Goal: Task Accomplishment & Management: Manage account settings

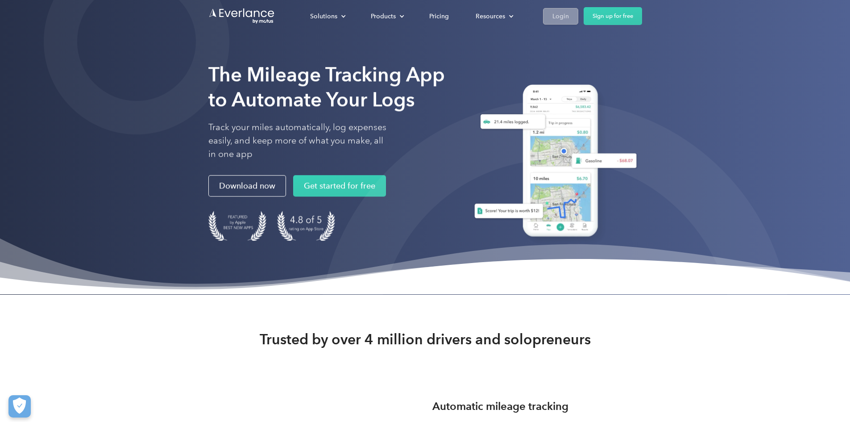
click at [578, 14] on link "Login" at bounding box center [560, 16] width 35 height 17
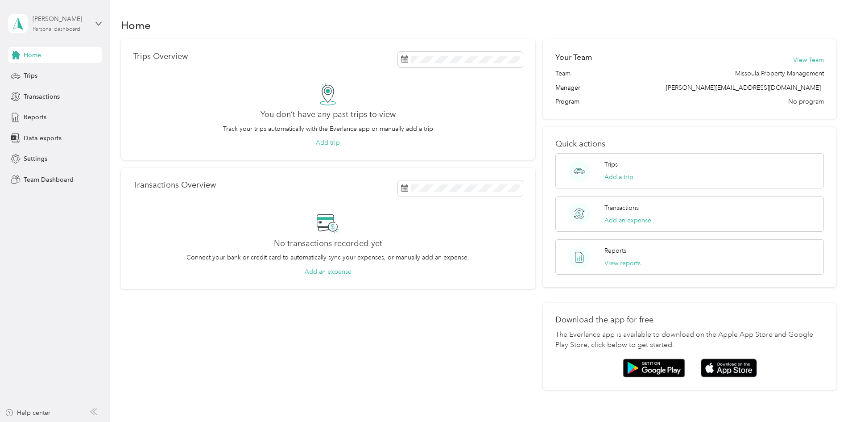
click at [52, 21] on div "Jess Hartung" at bounding box center [61, 18] width 56 height 9
click at [54, 72] on div "Team dashboard" at bounding box center [40, 71] width 48 height 9
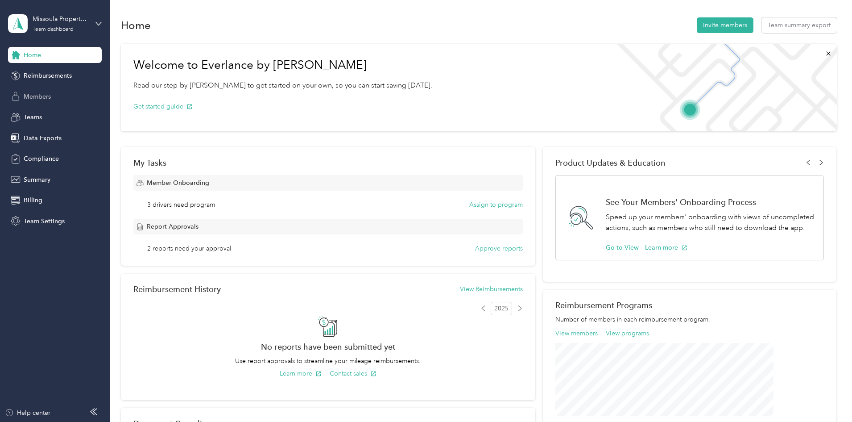
click at [43, 95] on span "Members" at bounding box center [37, 96] width 27 height 9
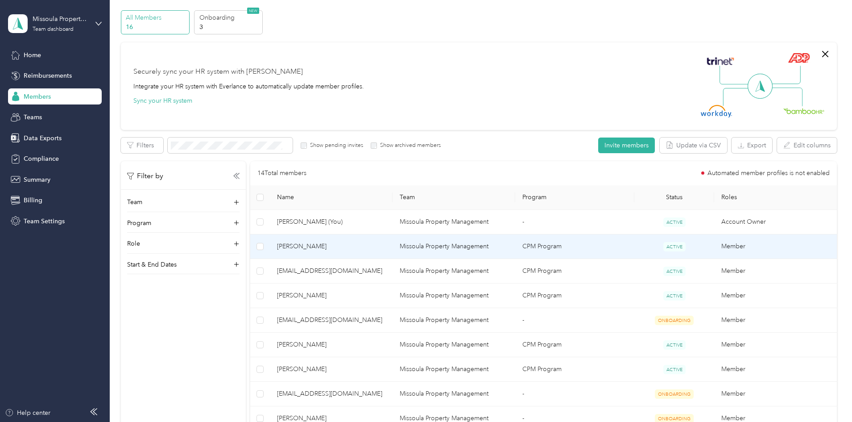
scroll to position [89, 0]
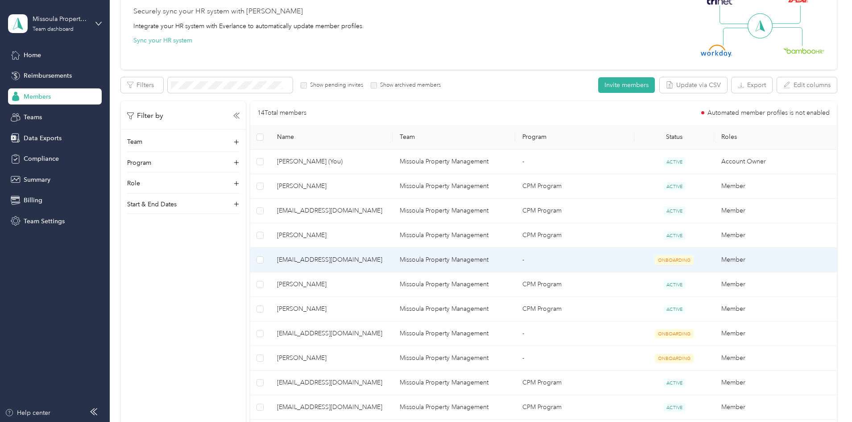
click at [655, 257] on span "ONBOARDING" at bounding box center [674, 259] width 39 height 9
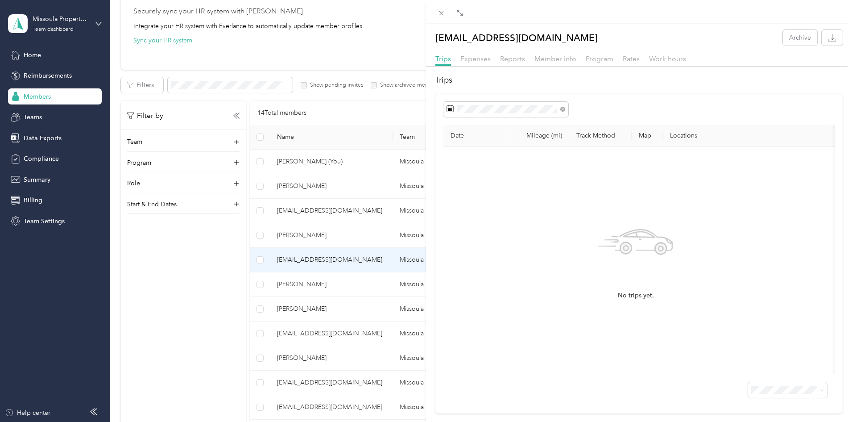
click at [320, 260] on div "hailey@rentinmissoula.com Archive Trips Expenses Reports Member info Program Ra…" at bounding box center [426, 211] width 852 height 422
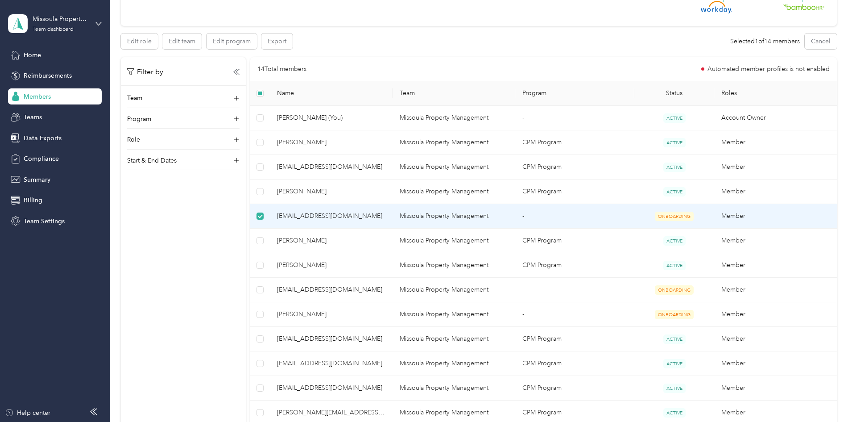
scroll to position [134, 0]
click at [202, 39] on button "Edit team" at bounding box center [181, 41] width 39 height 16
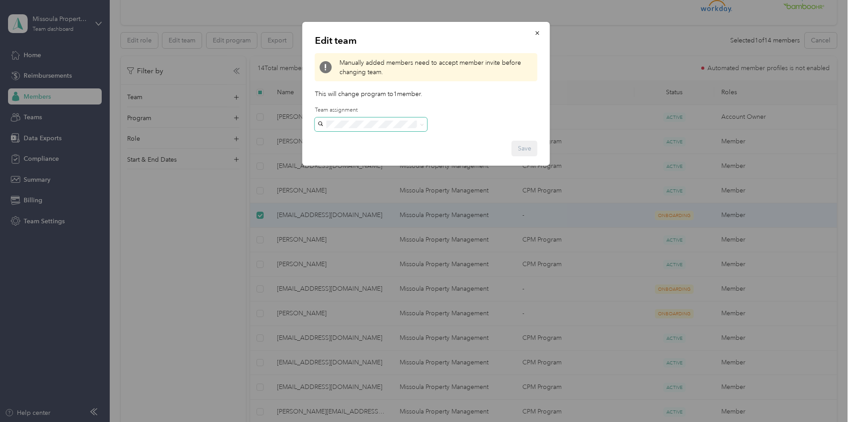
click at [382, 120] on span at bounding box center [371, 124] width 112 height 14
click at [231, 222] on div at bounding box center [426, 211] width 852 height 422
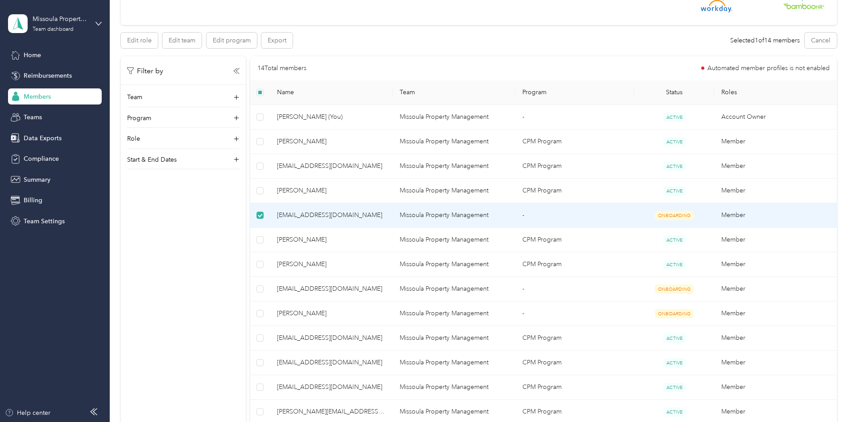
click at [461, 213] on td "Missoula Property Management" at bounding box center [454, 215] width 123 height 25
click at [805, 42] on button "Cancel" at bounding box center [821, 41] width 32 height 16
click at [359, 215] on span "hailey@rentinmissoula.com" at bounding box center [331, 215] width 108 height 10
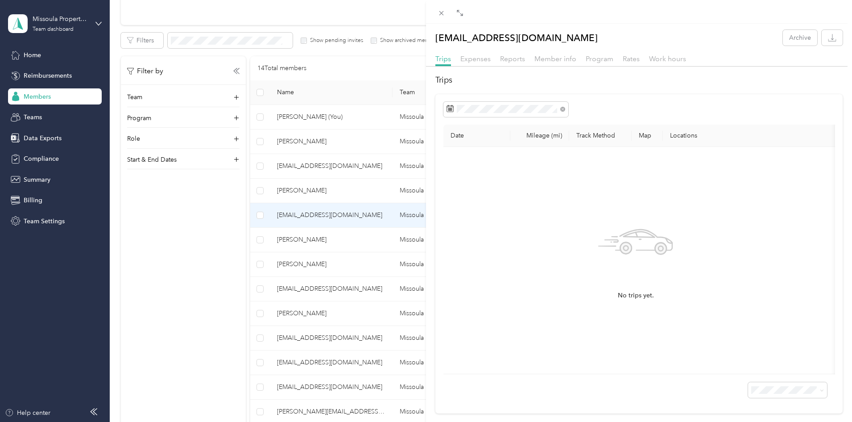
click at [387, 50] on div "hailey@rentinmissoula.com Archive Trips Expenses Reports Member info Program Ra…" at bounding box center [426, 211] width 852 height 422
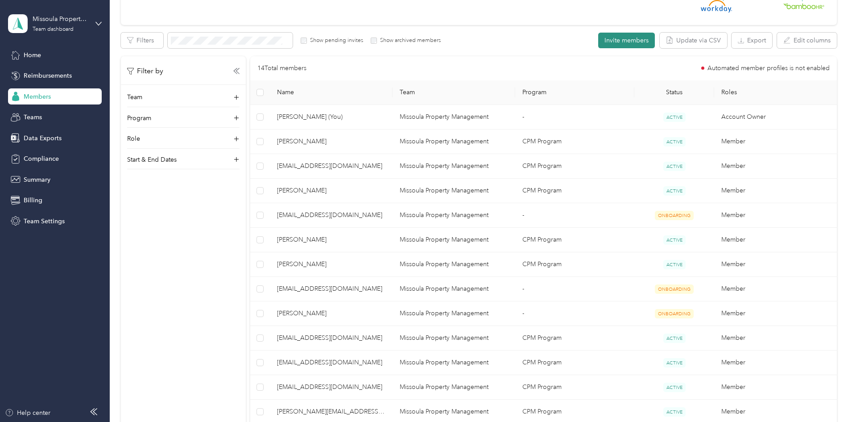
click at [598, 40] on button "Invite members" at bounding box center [626, 41] width 57 height 16
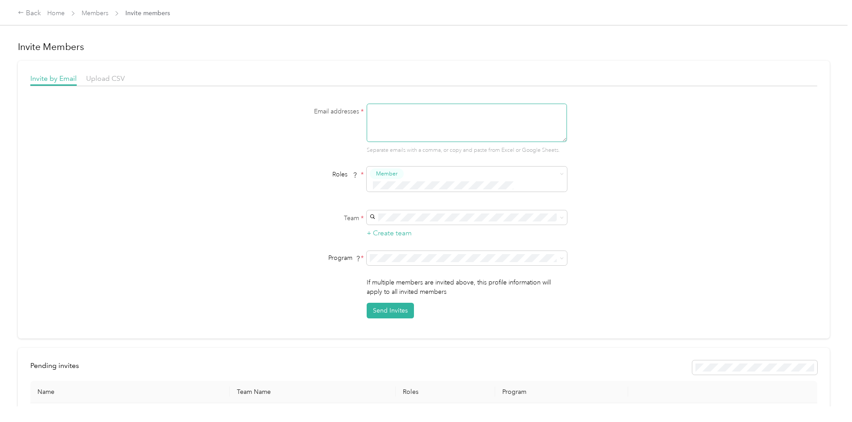
click at [419, 113] on textarea at bounding box center [467, 122] width 200 height 38
type textarea "hailey@rentimissoula.com"
click at [410, 211] on span at bounding box center [467, 217] width 200 height 14
click at [410, 220] on span "Missoula Property Management (Main organization)" at bounding box center [444, 222] width 144 height 8
click at [286, 293] on div "If multiple members are invited above, this profile information will apply to a…" at bounding box center [424, 297] width 344 height 41
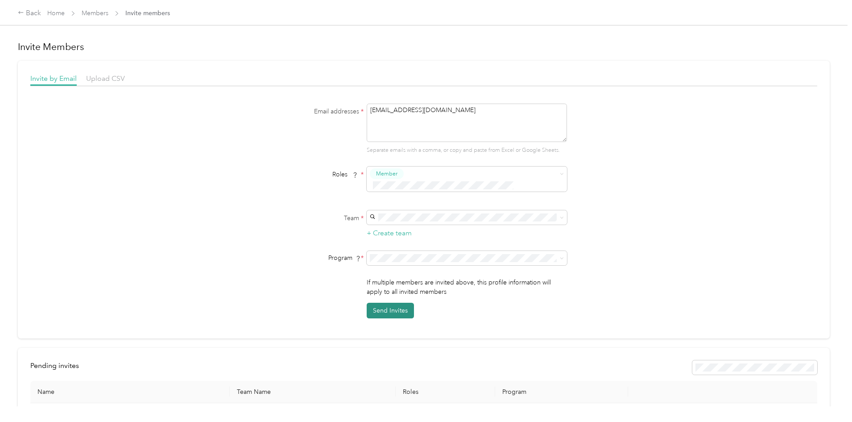
click at [393, 302] on button "Send Invites" at bounding box center [390, 310] width 47 height 16
click at [395, 190] on span "Member" at bounding box center [388, 189] width 21 height 8
click at [389, 294] on div "If multiple members are invited above, this profile information will apply to a…" at bounding box center [467, 302] width 200 height 41
click at [388, 307] on button "Send Invites" at bounding box center [390, 315] width 47 height 16
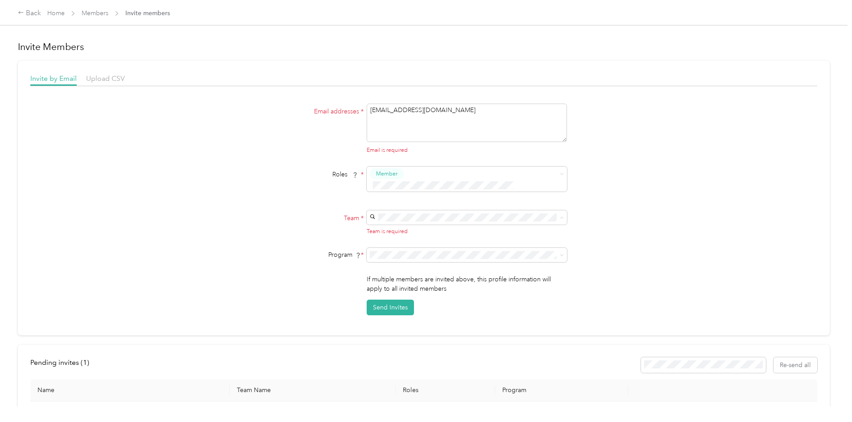
click at [414, 221] on span "Missoula Property Management (Main organization)" at bounding box center [444, 222] width 144 height 8
click at [386, 302] on button "Send Invites" at bounding box center [390, 310] width 47 height 16
click at [388, 302] on button "Send Invites" at bounding box center [390, 310] width 47 height 16
click at [396, 116] on textarea "hailey@rentimissoula.com" at bounding box center [467, 122] width 200 height 38
click at [108, 12] on span "Members" at bounding box center [95, 12] width 27 height 9
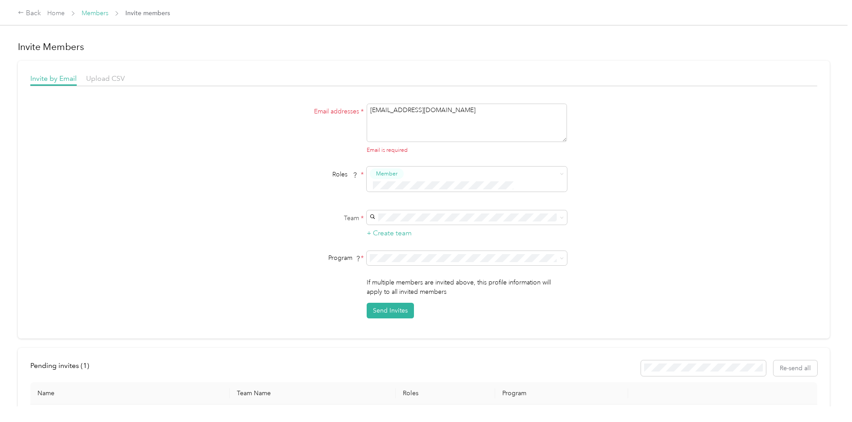
click at [108, 12] on link "Members" at bounding box center [95, 13] width 27 height 8
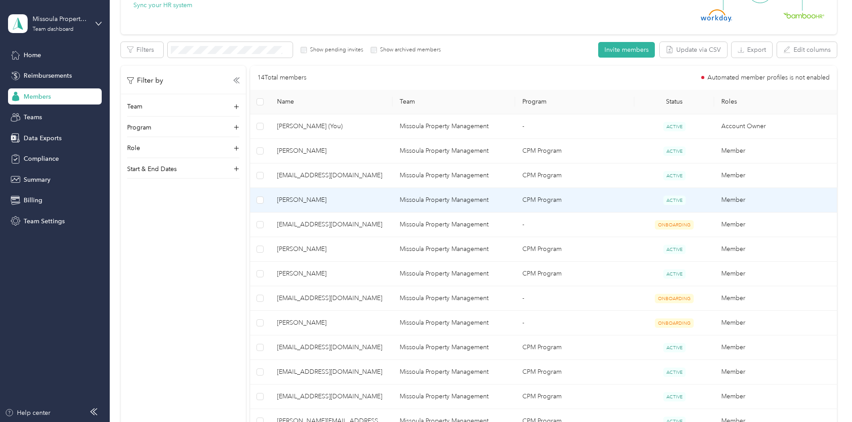
scroll to position [134, 0]
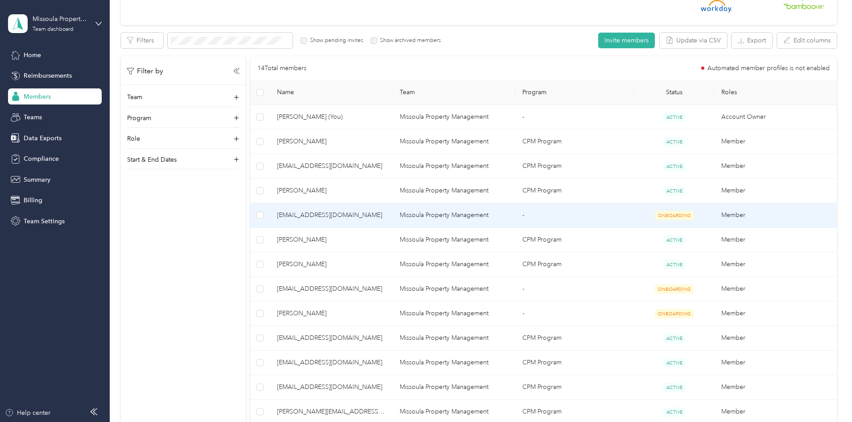
click at [385, 215] on span "hailey@rentinmissoula.com" at bounding box center [331, 215] width 108 height 10
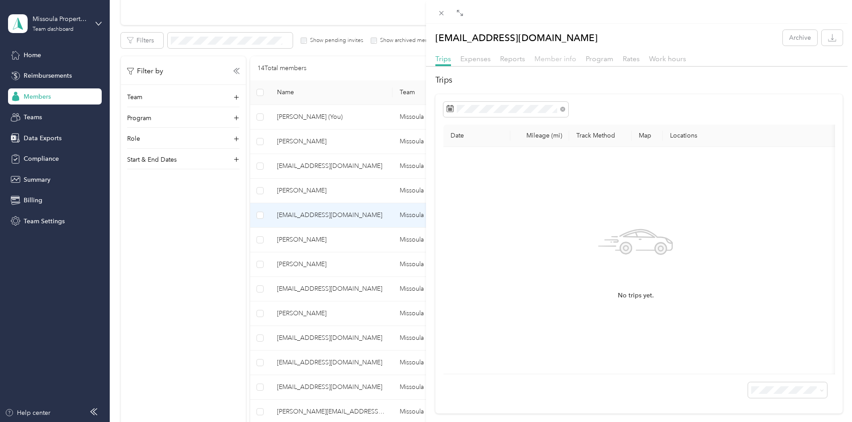
click at [563, 57] on span "Member info" at bounding box center [555, 58] width 42 height 8
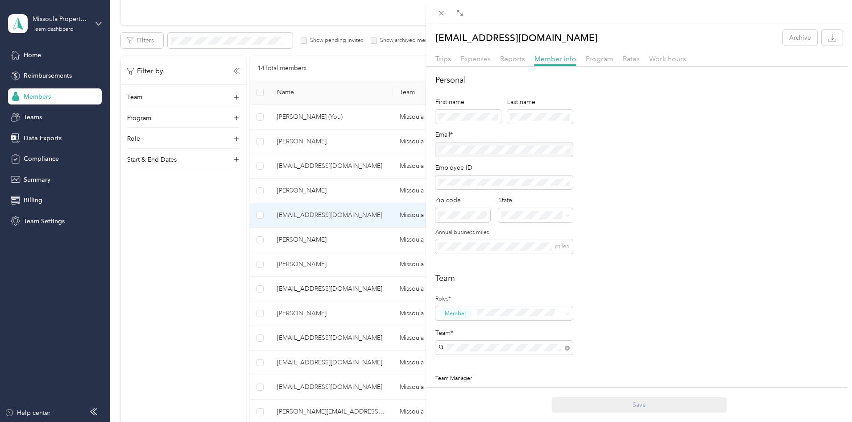
drag, startPoint x: 497, startPoint y: 103, endPoint x: 482, endPoint y: 128, distance: 28.5
click at [482, 124] on div "First name Last name" at bounding box center [503, 113] width 137 height 33
click at [505, 58] on span "Reports" at bounding box center [512, 58] width 25 height 8
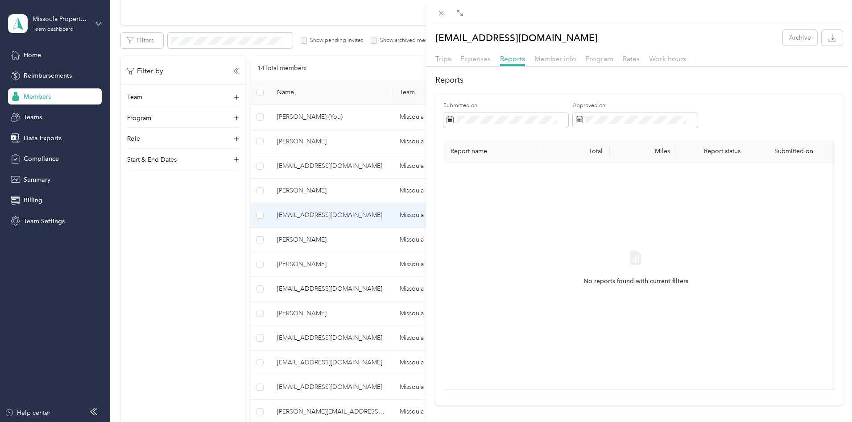
click at [200, 95] on div "hailey@rentinmissoula.com Archive Trips Expenses Reports Member info Program Ra…" at bounding box center [426, 211] width 852 height 422
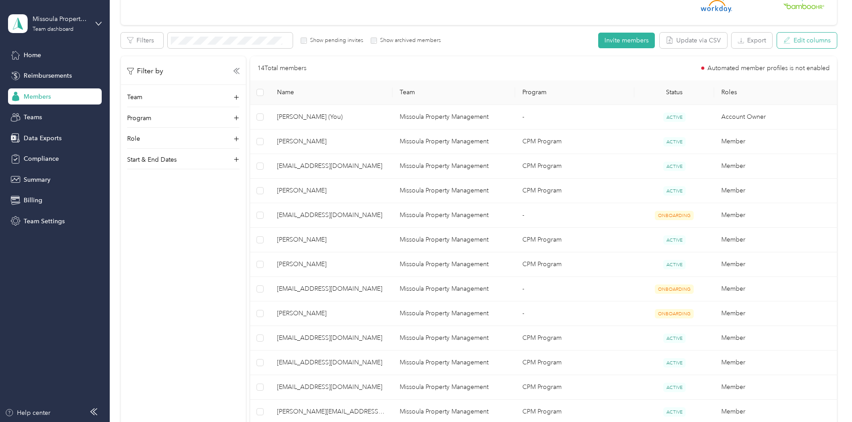
click at [777, 40] on button "Edit columns" at bounding box center [807, 41] width 60 height 16
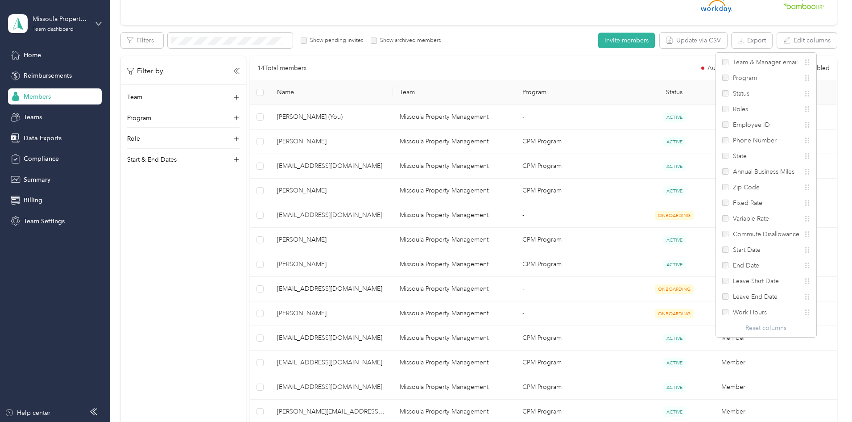
click at [234, 257] on div "Filter by Team Program Role Start & End Dates" at bounding box center [183, 266] width 125 height 421
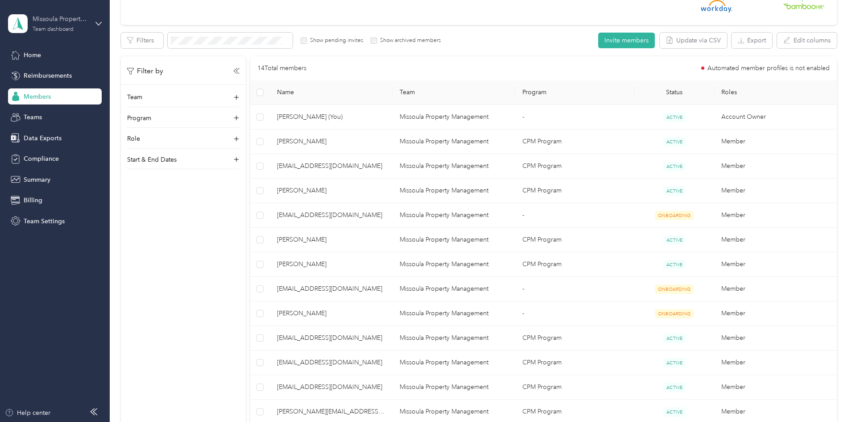
click at [58, 24] on div "Missoula Property Management" at bounding box center [61, 18] width 56 height 9
click at [42, 75] on div "Team dashboard" at bounding box center [127, 69] width 226 height 16
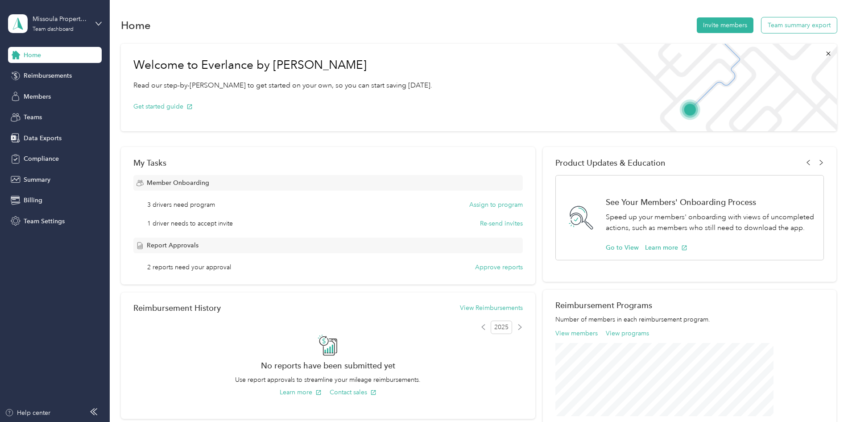
click at [762, 23] on button "Team summary export" at bounding box center [799, 25] width 75 height 16
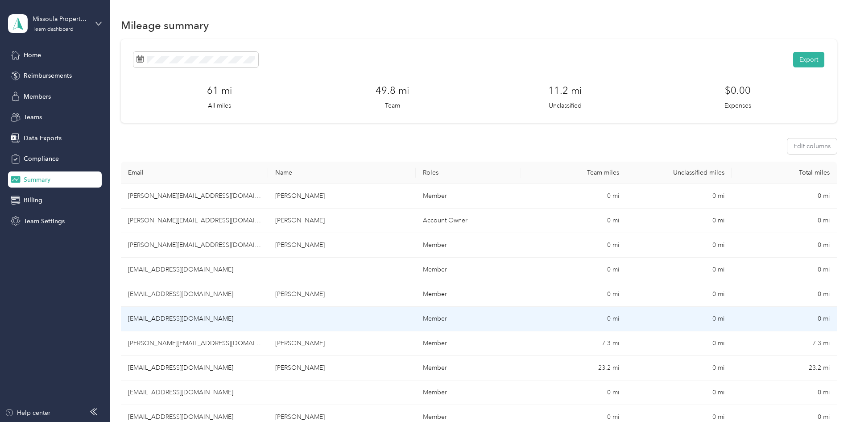
click at [252, 322] on td "hailey@rentinmissoula.com" at bounding box center [194, 318] width 147 height 25
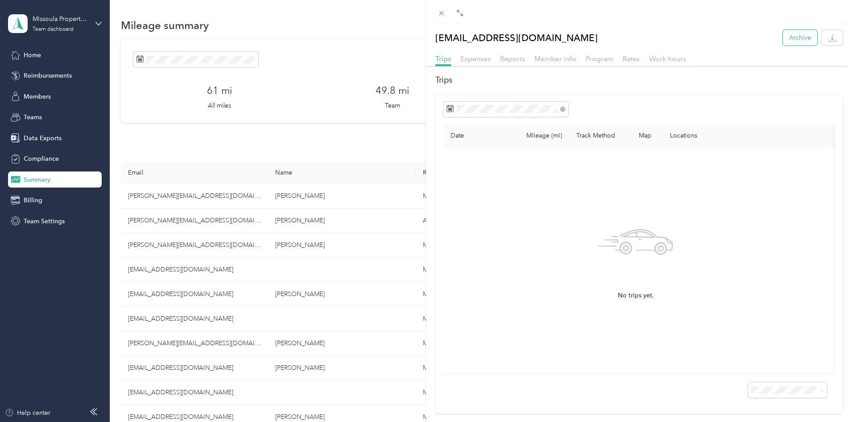
click at [789, 39] on button "Archive" at bounding box center [800, 38] width 34 height 16
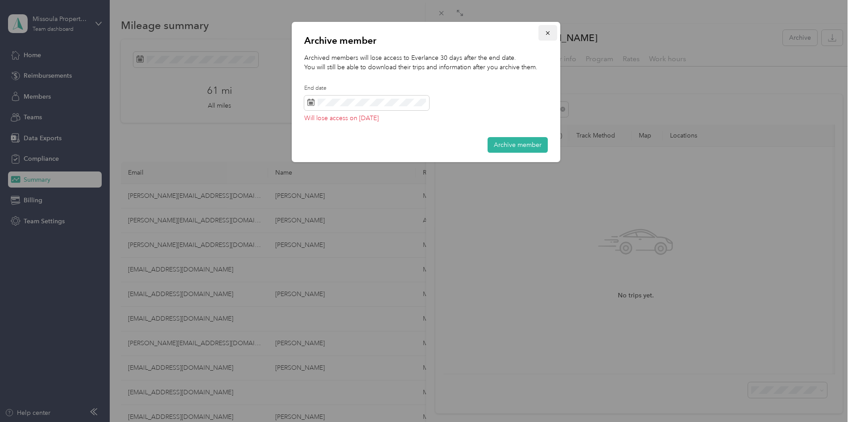
click at [550, 31] on icon "button" at bounding box center [548, 33] width 6 height 6
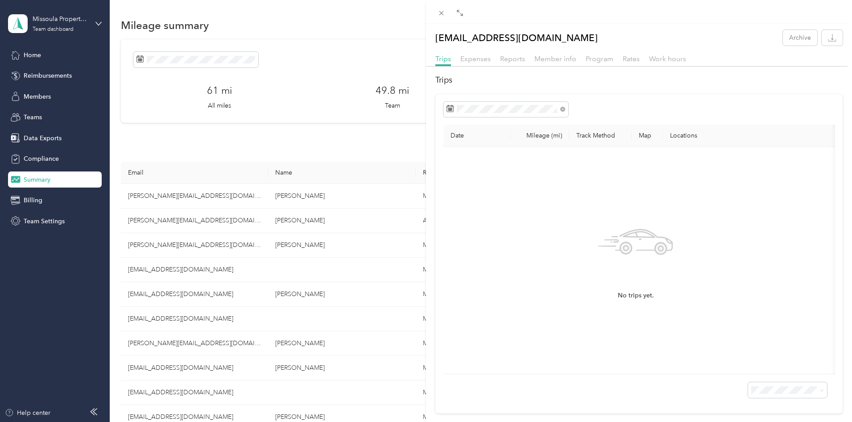
click at [480, 63] on div "Expenses" at bounding box center [475, 59] width 30 height 11
click at [37, 96] on div "hailey@rentinmissoula.com Archive Trips Expenses Reports Member info Program Ra…" at bounding box center [426, 211] width 852 height 422
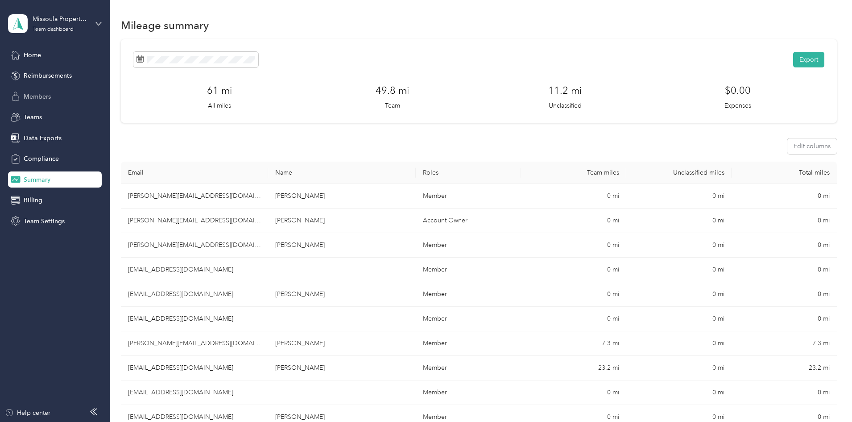
click at [38, 101] on div "Members" at bounding box center [55, 96] width 94 height 16
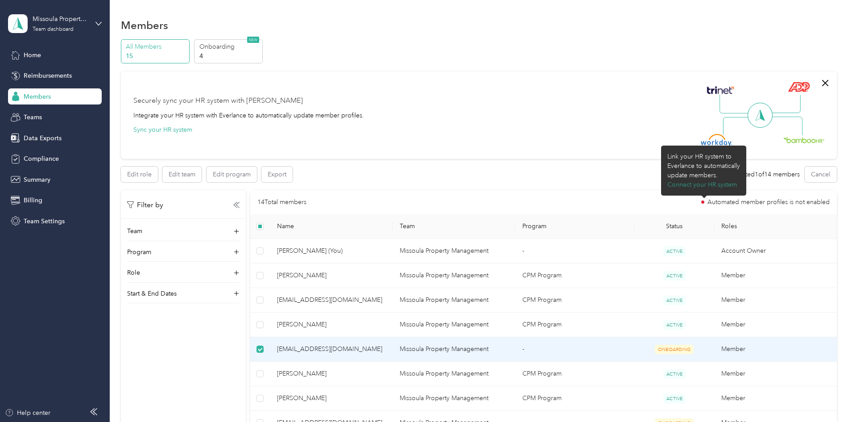
click at [680, 186] on button "Connect your HR system" at bounding box center [702, 184] width 70 height 9
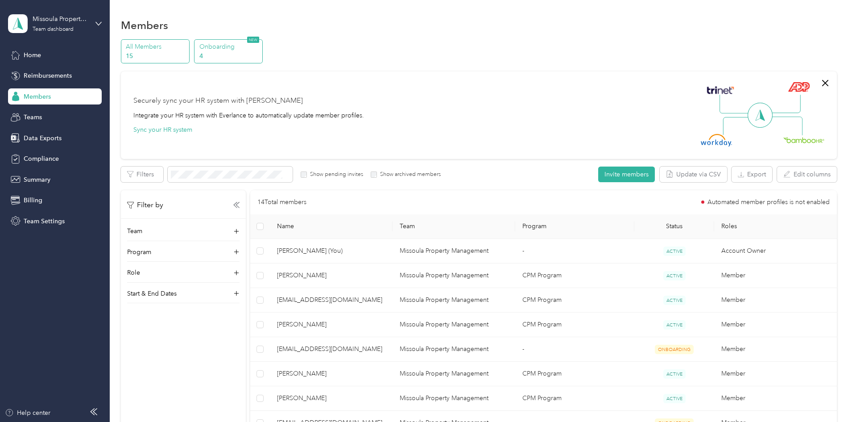
click at [260, 47] on p "Onboarding" at bounding box center [229, 46] width 61 height 9
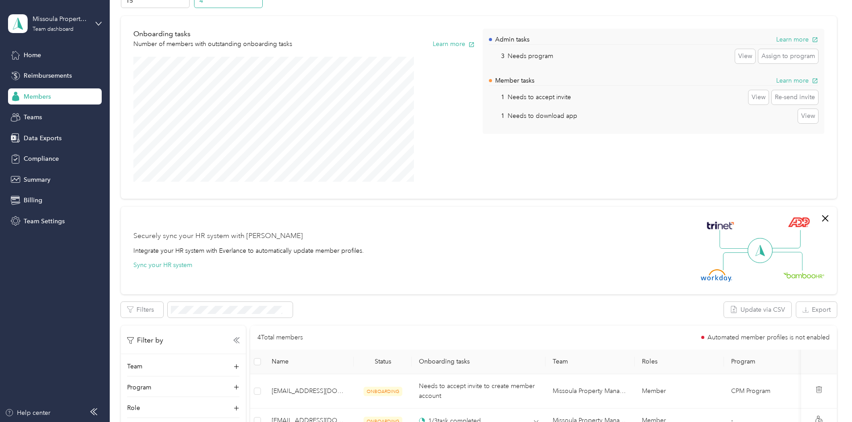
scroll to position [178, 0]
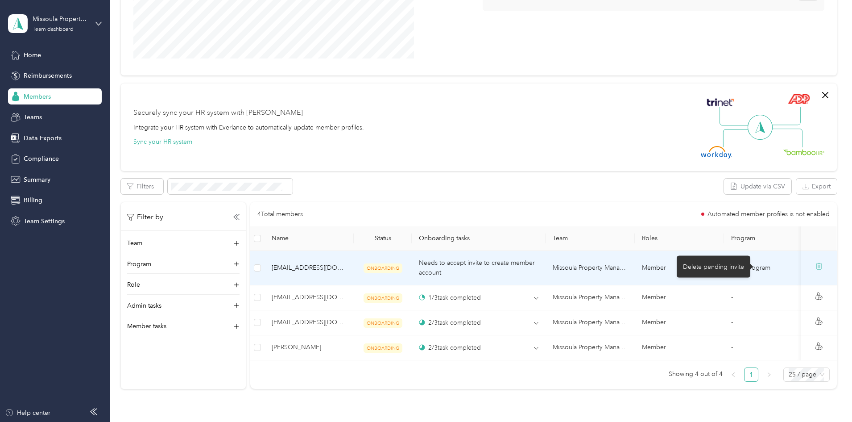
click at [815, 268] on icon at bounding box center [818, 265] width 7 height 7
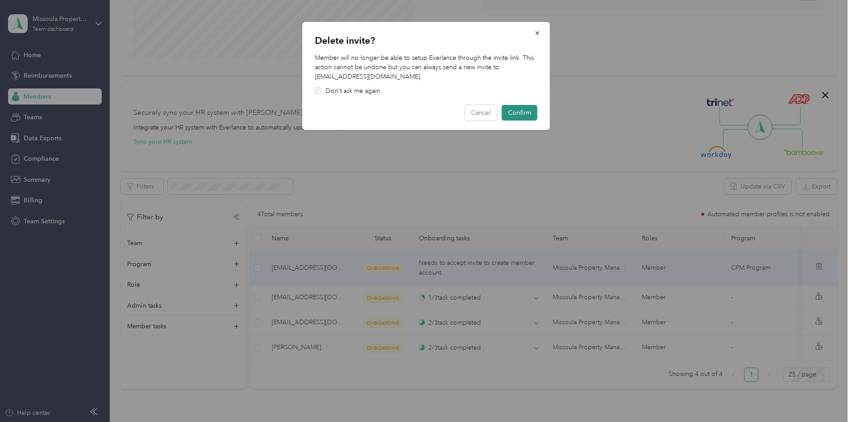
click at [524, 115] on button "Confirm" at bounding box center [520, 113] width 36 height 16
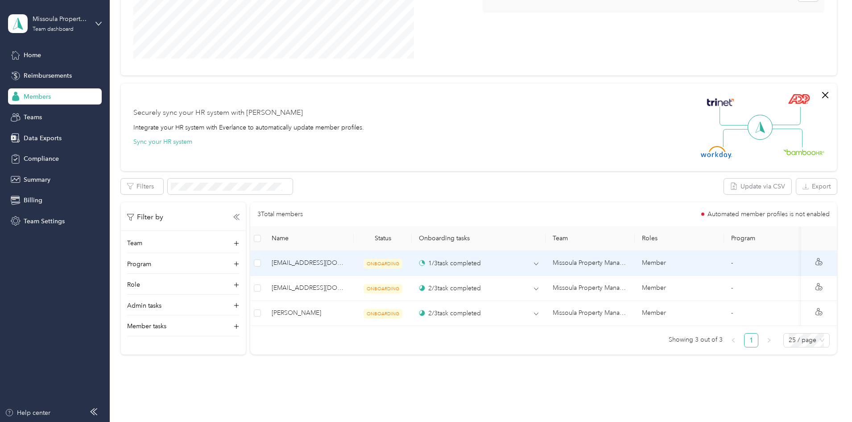
click at [714, 259] on td "Member" at bounding box center [679, 263] width 89 height 25
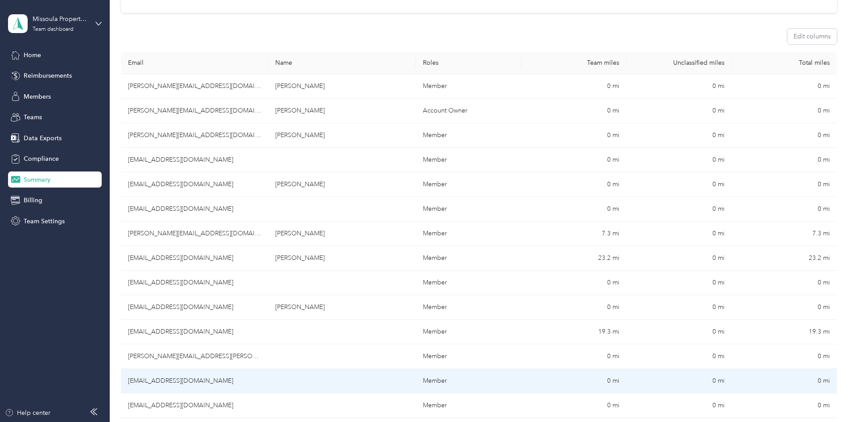
scroll to position [45, 0]
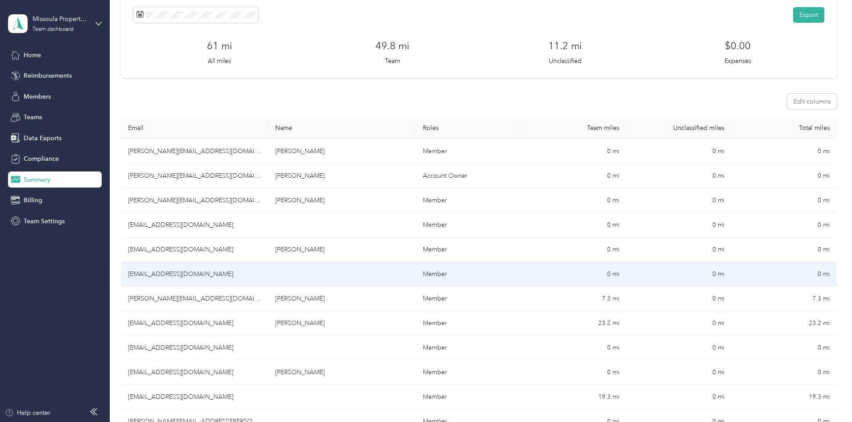
click at [224, 277] on td "hailey@rentinmissoula.com" at bounding box center [194, 274] width 147 height 25
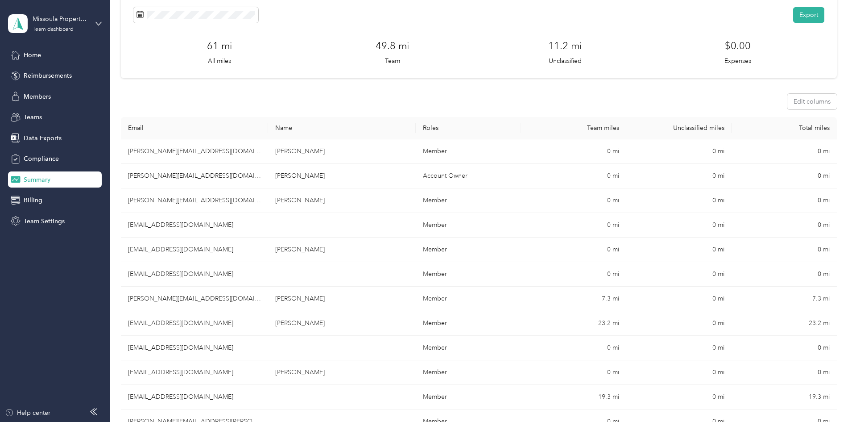
click at [224, 277] on div at bounding box center [426, 211] width 852 height 422
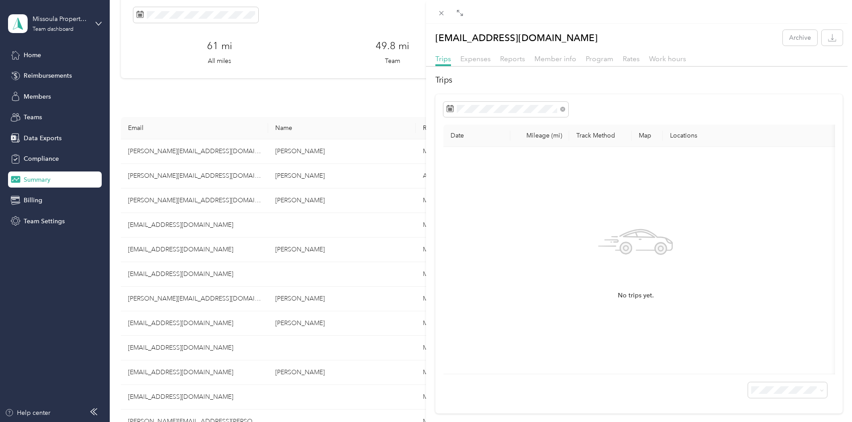
click at [39, 181] on div "hailey@rentinmissoula.com Archive Trips Expenses Reports Member info Program Ra…" at bounding box center [426, 211] width 852 height 422
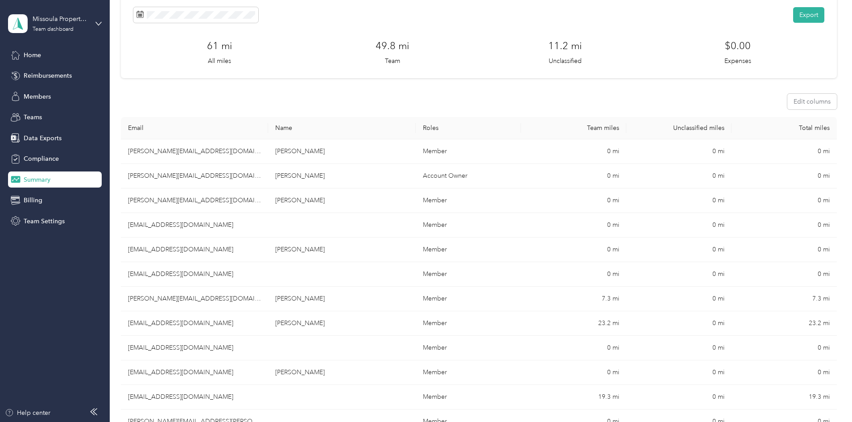
click at [39, 175] on div at bounding box center [426, 211] width 852 height 422
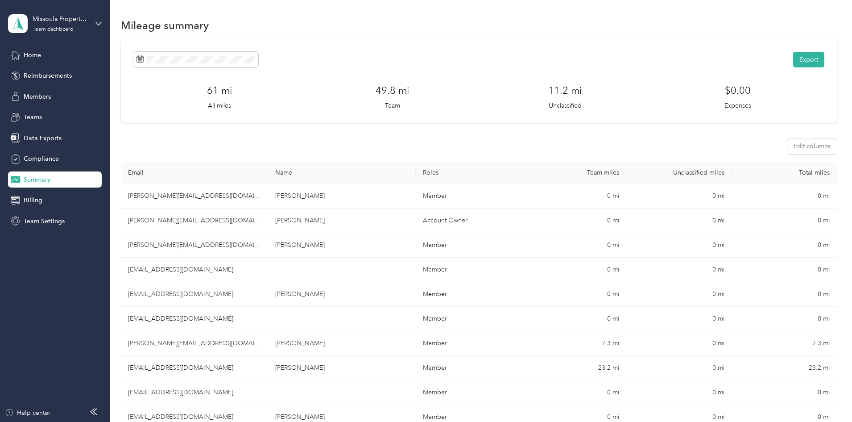
click at [44, 173] on div "Summary" at bounding box center [55, 179] width 94 height 16
click at [44, 179] on span "Summary" at bounding box center [37, 179] width 27 height 9
click at [43, 92] on span "Members" at bounding box center [37, 96] width 27 height 9
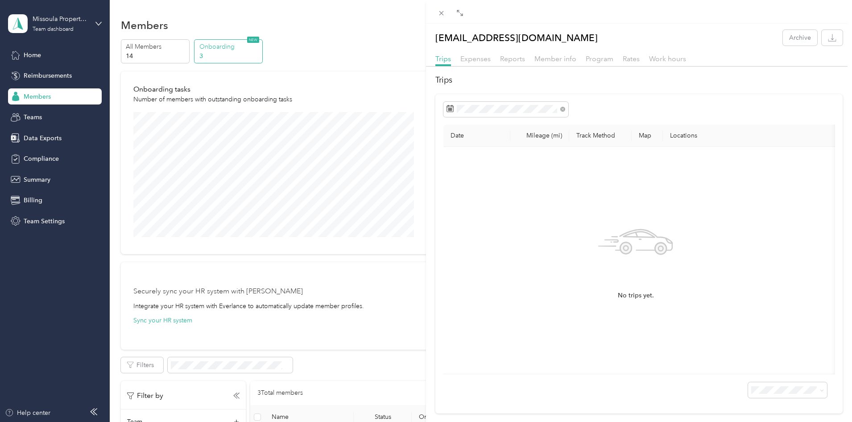
click at [299, 49] on div "hailey@rentinmissoula.com Archive Trips Expenses Reports Member info Program Ra…" at bounding box center [426, 211] width 852 height 422
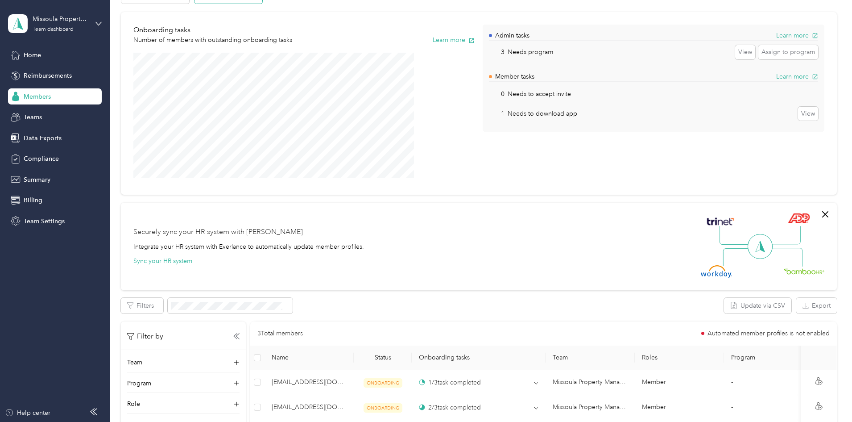
scroll to position [218, 0]
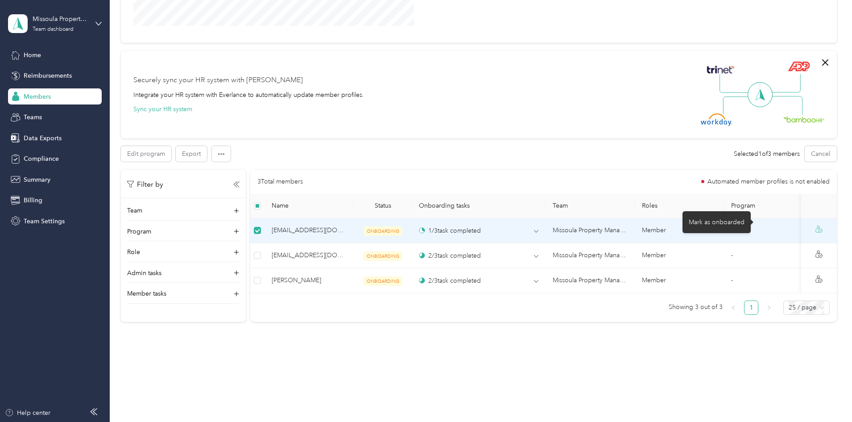
click at [820, 229] on icon at bounding box center [821, 229] width 2 height 1
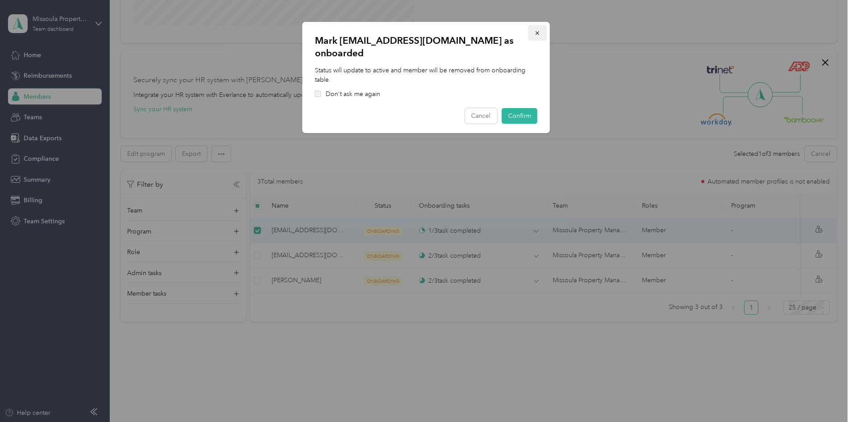
click at [537, 31] on icon "button" at bounding box center [537, 33] width 6 height 6
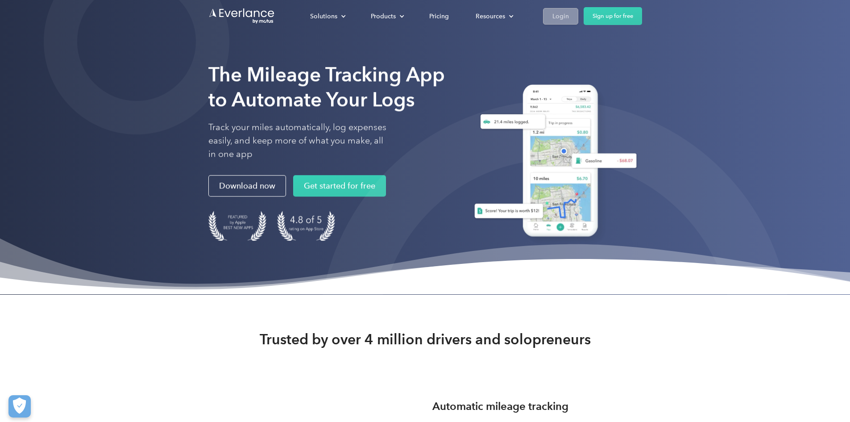
click at [578, 14] on link "Login" at bounding box center [560, 16] width 35 height 17
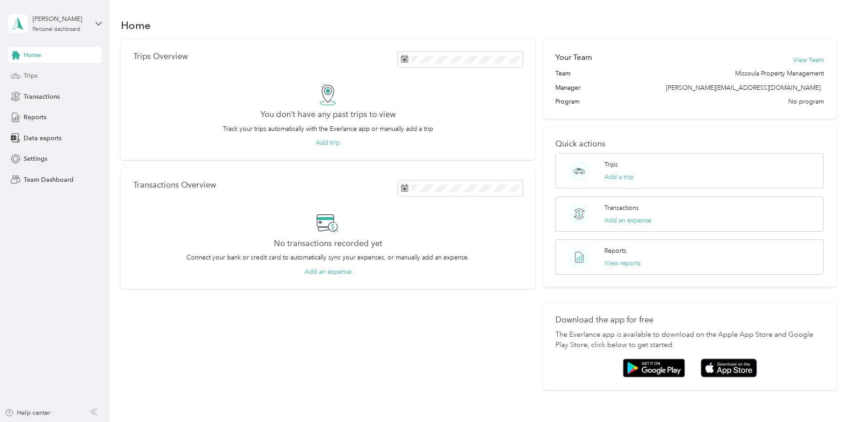
click at [46, 72] on div "Trips" at bounding box center [55, 76] width 94 height 16
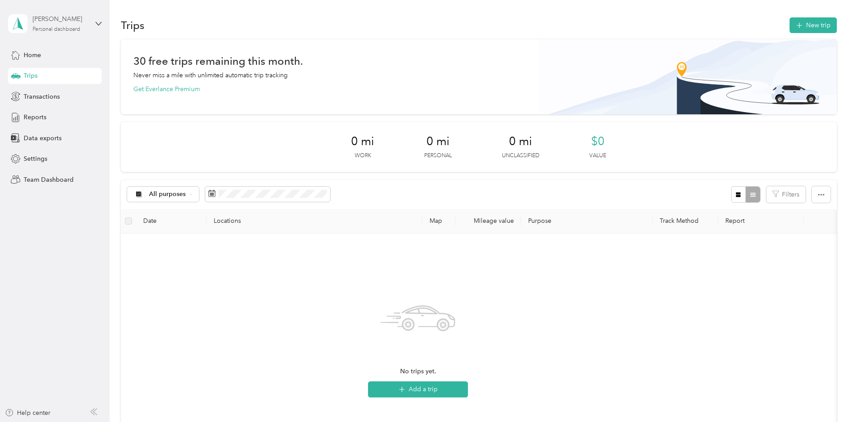
click at [62, 24] on div "Jess Hartung Personal dashboard" at bounding box center [61, 23] width 56 height 18
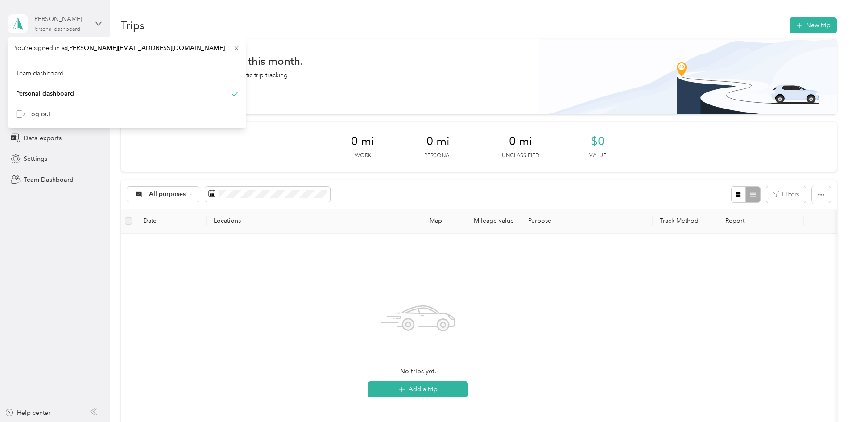
click at [62, 24] on div "Jess Hartung Personal dashboard" at bounding box center [61, 23] width 56 height 18
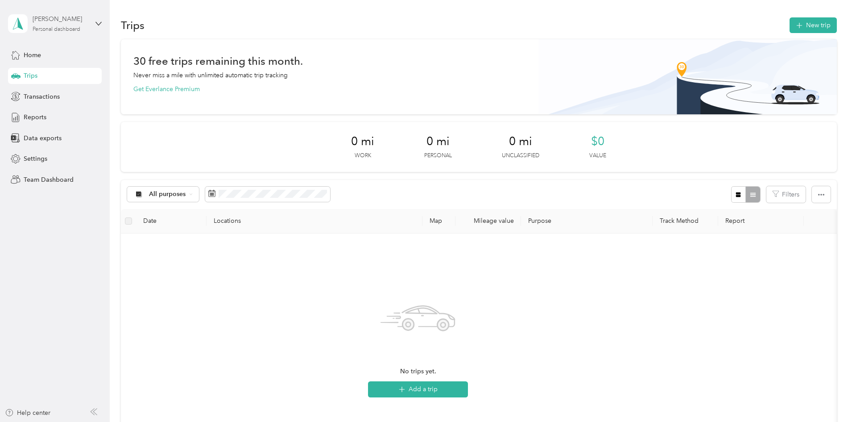
click at [62, 24] on div "Jess Hartung" at bounding box center [61, 18] width 56 height 9
click at [44, 73] on div "Team dashboard" at bounding box center [40, 71] width 48 height 9
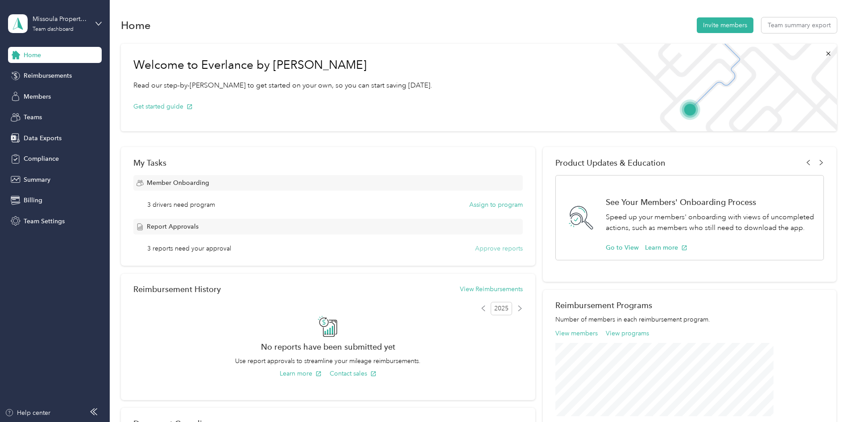
click at [481, 247] on button "Approve reports" at bounding box center [499, 248] width 48 height 9
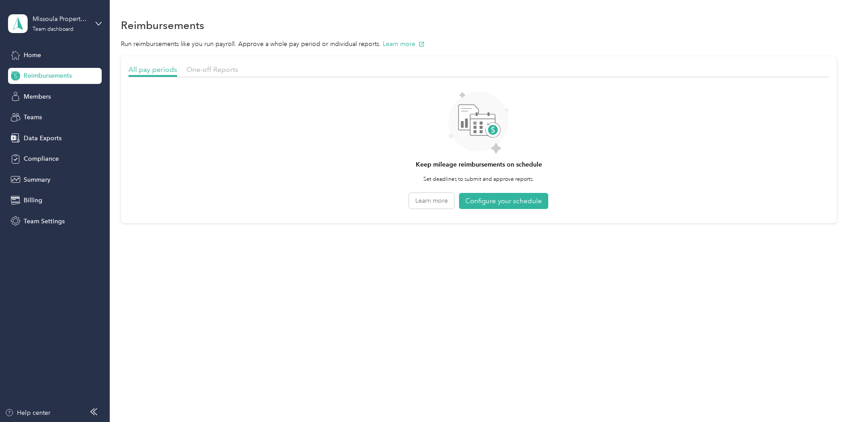
click at [280, 63] on section "All pay periods One-off Reports Keep mileage reimbursements on schedule Set dea…" at bounding box center [479, 139] width 716 height 167
click at [238, 72] on span "One-off Reports" at bounding box center [212, 69] width 52 height 8
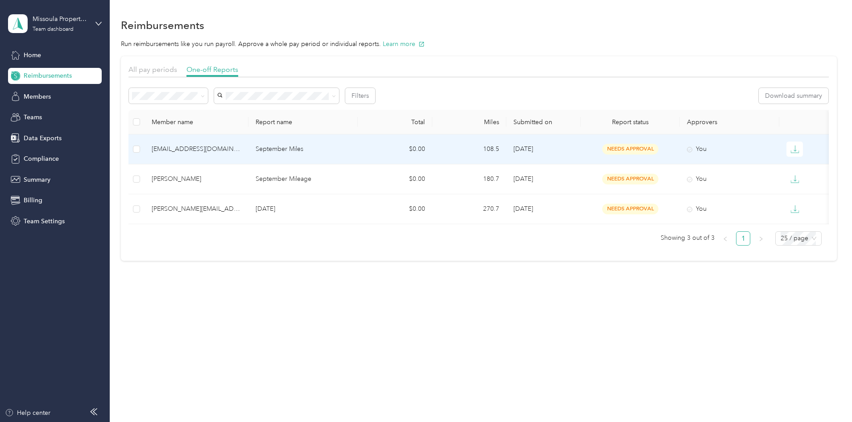
click at [248, 144] on td "devan@rentinmissoula.com" at bounding box center [197, 149] width 104 height 30
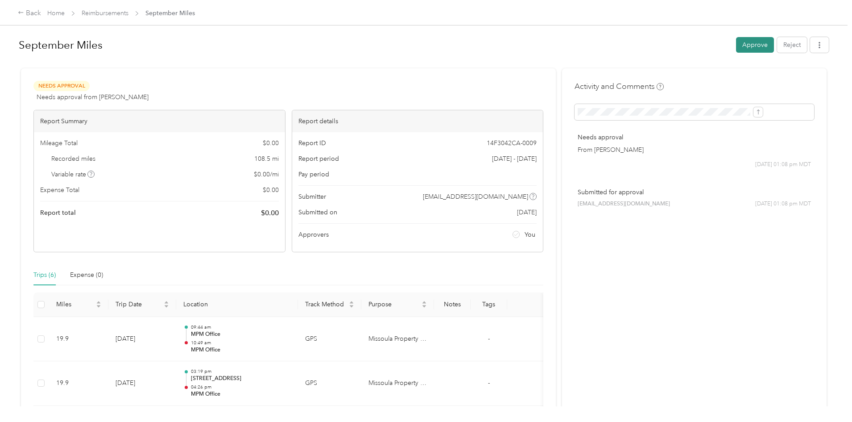
click at [736, 45] on button "Approve" at bounding box center [755, 45] width 38 height 16
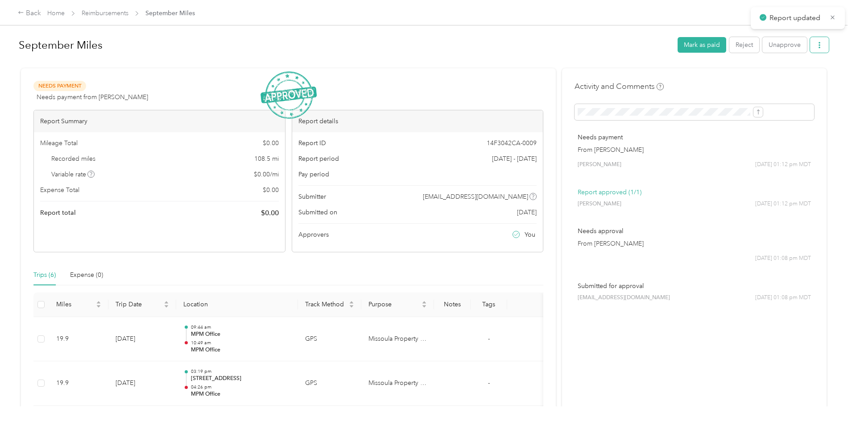
click at [816, 46] on icon "button" at bounding box center [819, 45] width 6 height 6
click at [730, 78] on span "Download" at bounding box center [720, 77] width 29 height 9
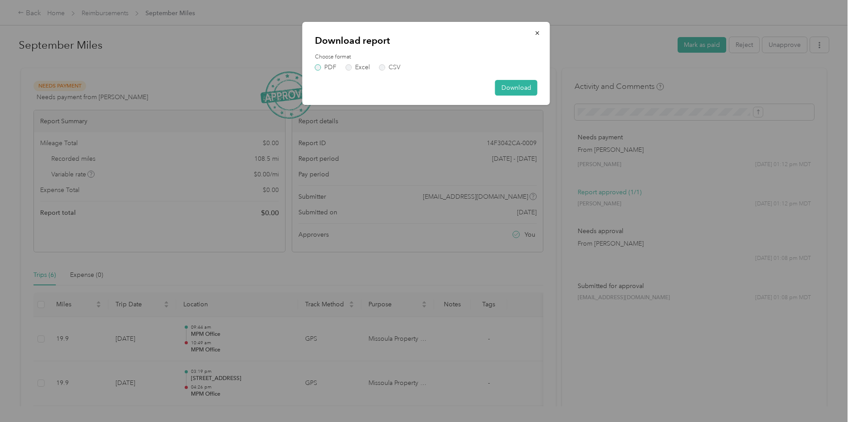
click at [315, 67] on label "PDF" at bounding box center [325, 67] width 21 height 6
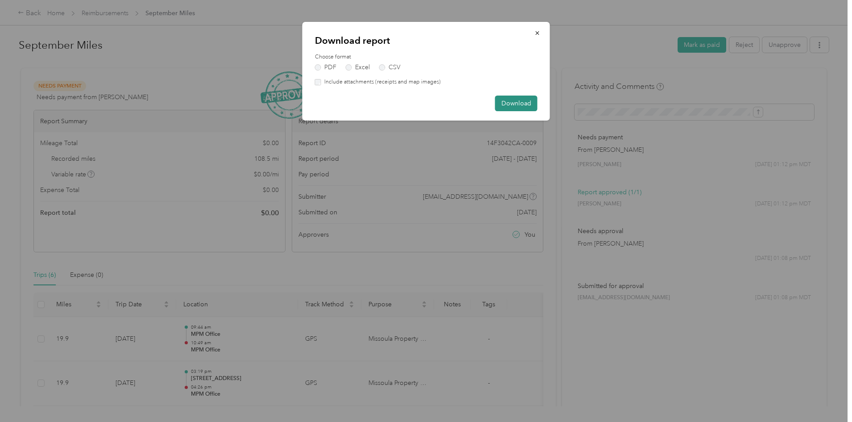
click at [528, 107] on button "Download" at bounding box center [516, 103] width 42 height 16
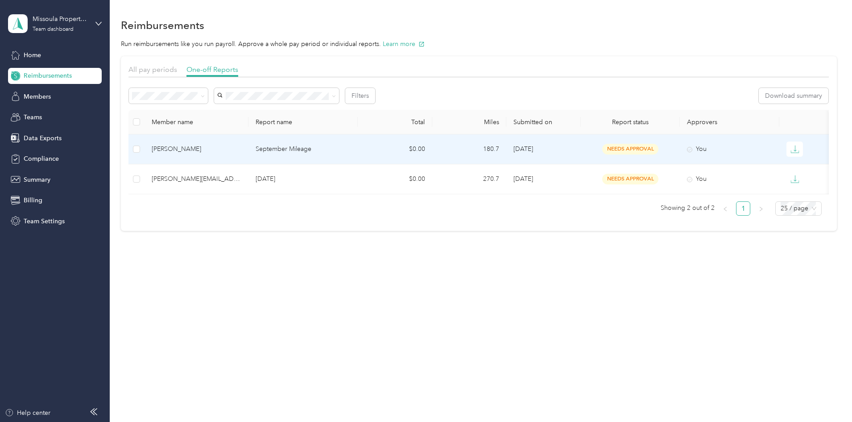
click at [323, 150] on p "September Mileage" at bounding box center [303, 149] width 95 height 10
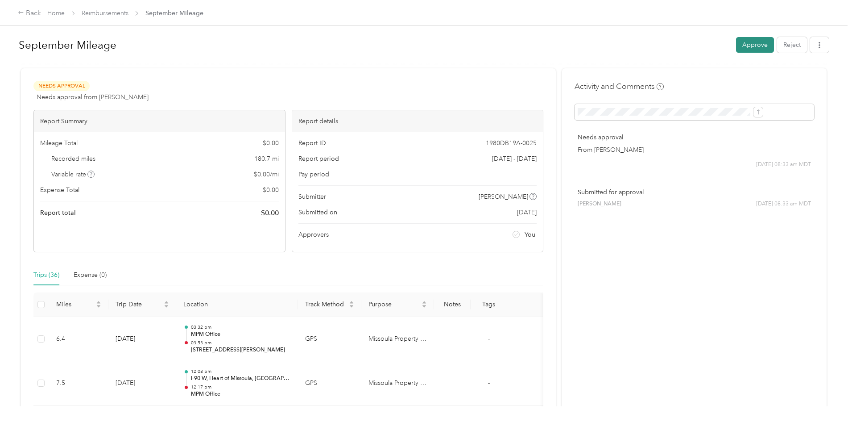
click at [736, 47] on button "Approve" at bounding box center [755, 45] width 38 height 16
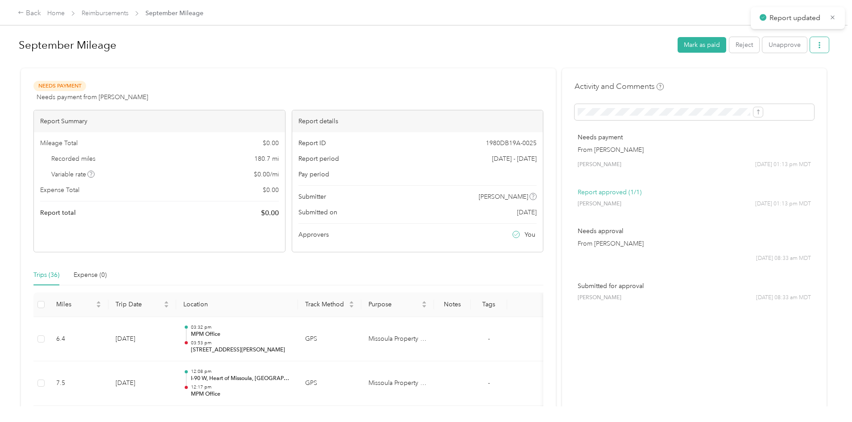
click at [816, 46] on icon "button" at bounding box center [819, 45] width 6 height 6
click at [722, 75] on span "Download" at bounding box center [720, 77] width 29 height 9
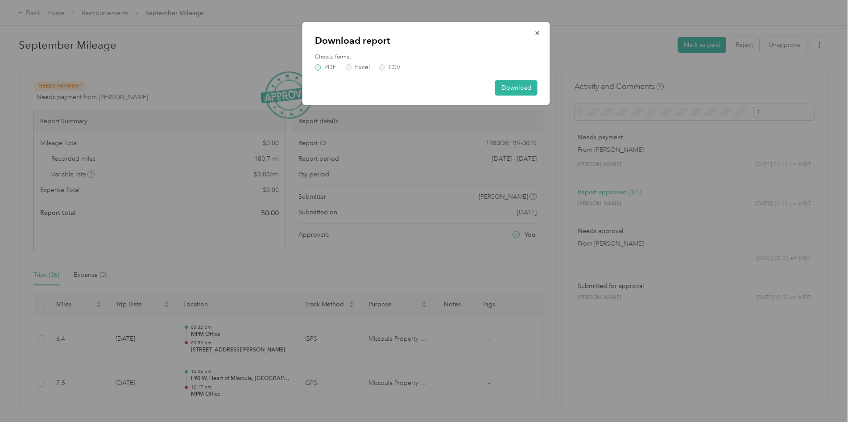
click at [323, 69] on label "PDF" at bounding box center [325, 67] width 21 height 6
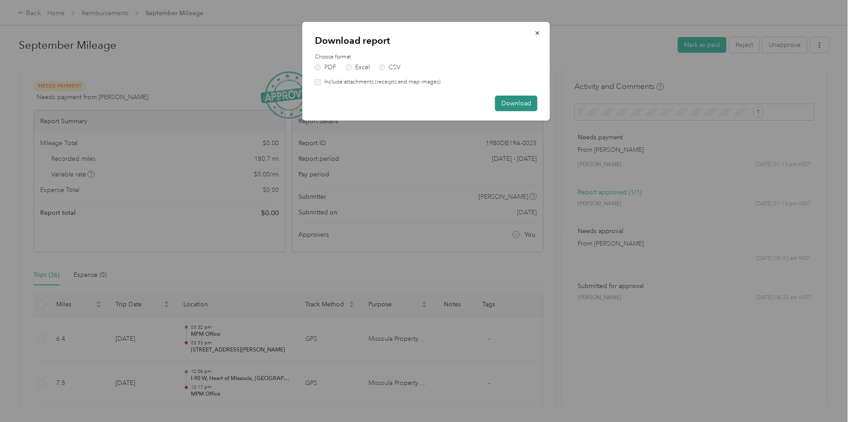
click at [519, 108] on button "Download" at bounding box center [516, 103] width 42 height 16
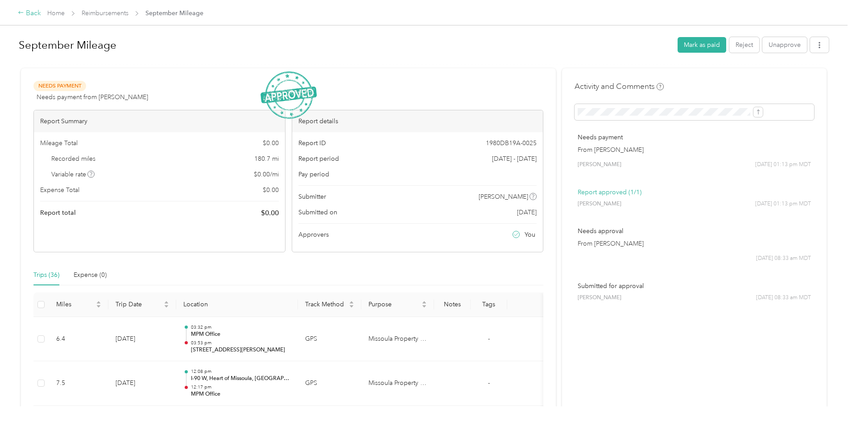
click at [41, 14] on div "Back" at bounding box center [29, 13] width 23 height 11
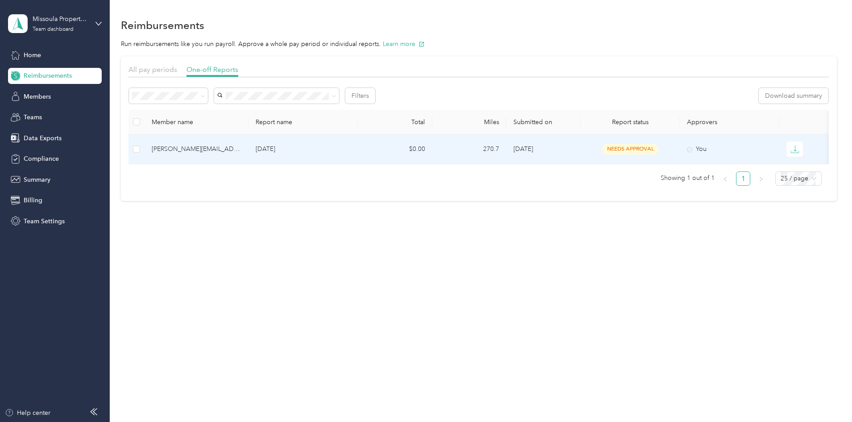
click at [241, 147] on div "travis@rentinmissoula.com" at bounding box center [197, 149] width 90 height 10
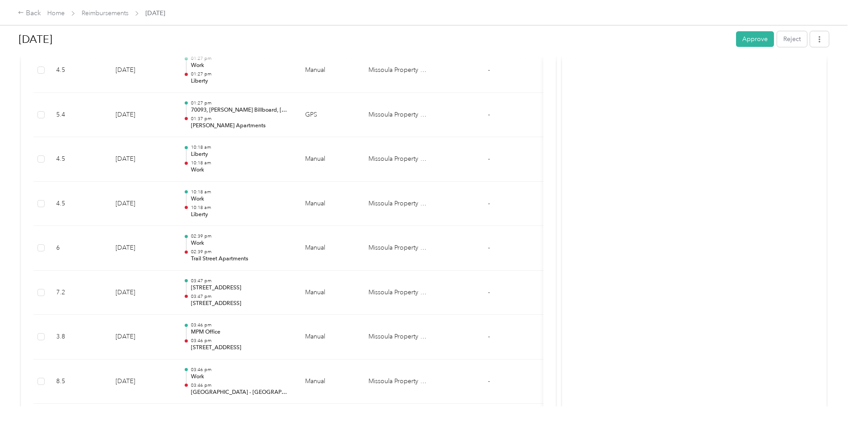
scroll to position [312, 0]
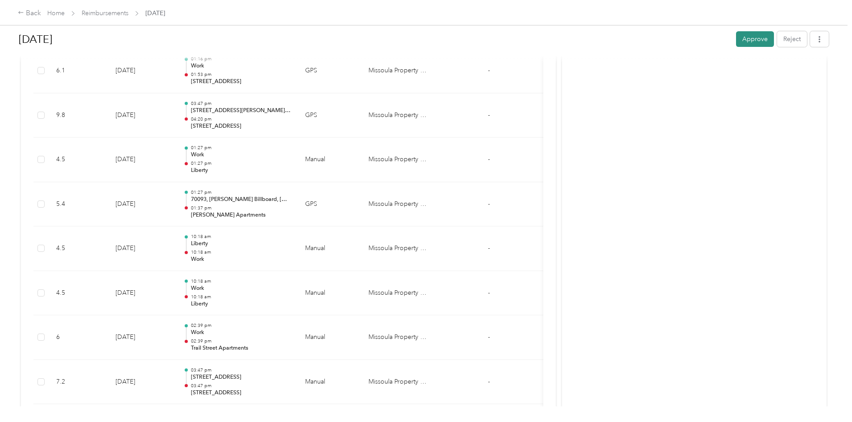
click at [736, 38] on button "Approve" at bounding box center [755, 39] width 38 height 16
click at [816, 38] on icon "button" at bounding box center [819, 39] width 6 height 6
click at [720, 73] on span "Download" at bounding box center [720, 71] width 29 height 9
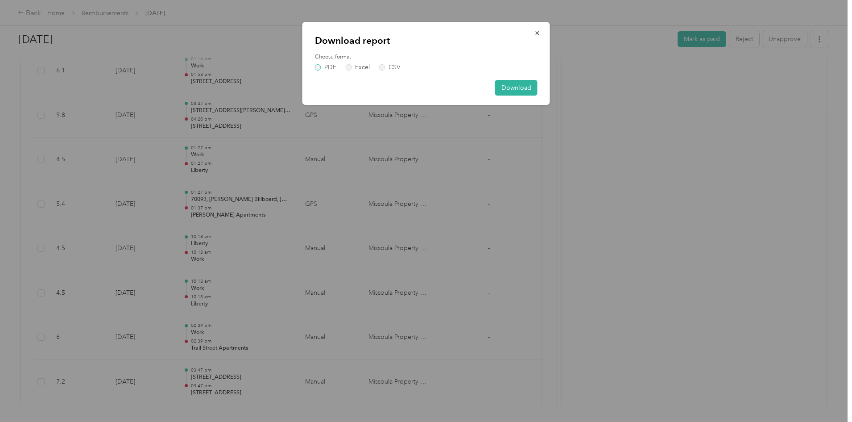
click at [320, 66] on label "PDF" at bounding box center [325, 67] width 21 height 6
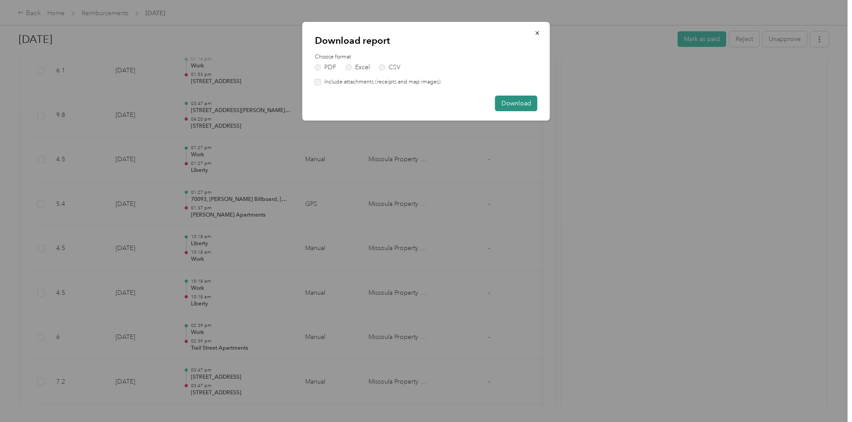
click at [512, 103] on button "Download" at bounding box center [516, 103] width 42 height 16
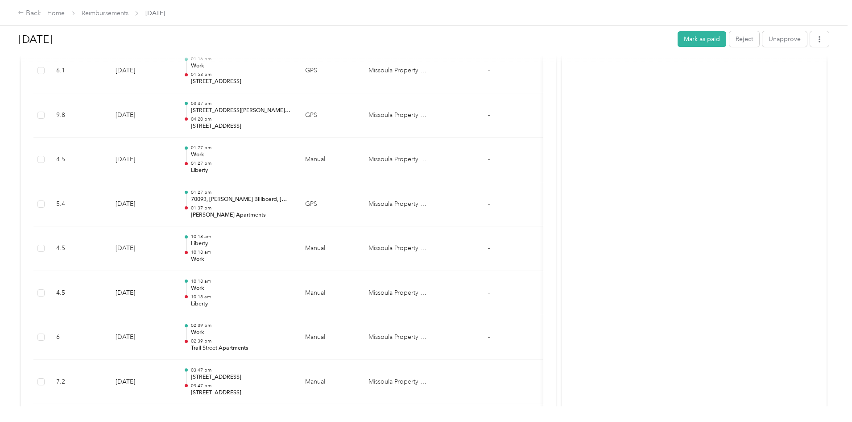
scroll to position [178, 0]
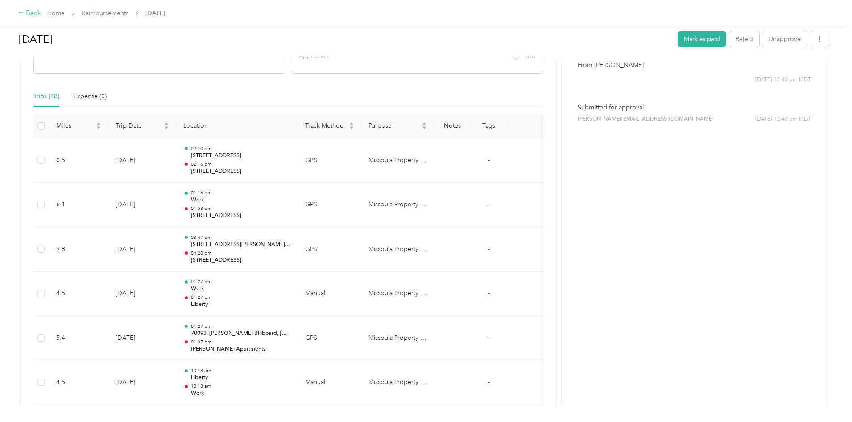
click at [41, 11] on div "Back" at bounding box center [29, 13] width 23 height 11
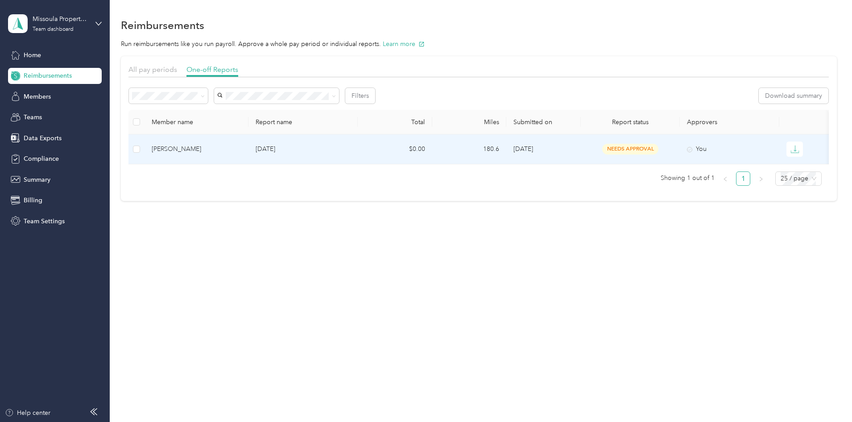
click at [346, 149] on p "September 2025" at bounding box center [303, 149] width 95 height 10
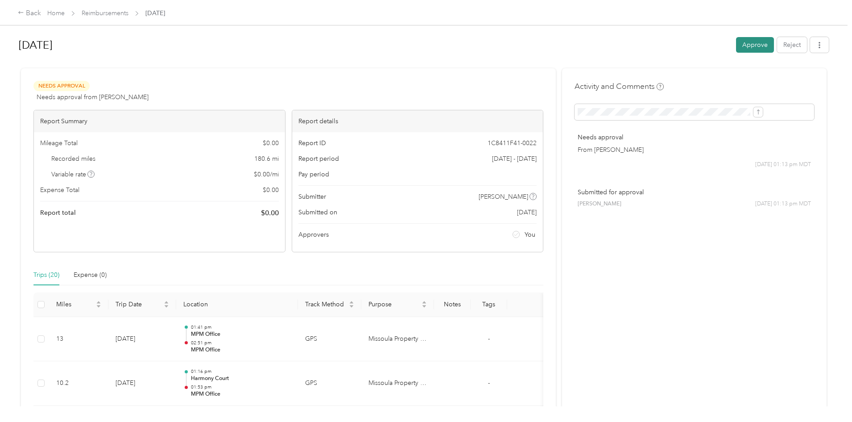
click at [736, 44] on button "Approve" at bounding box center [755, 45] width 38 height 16
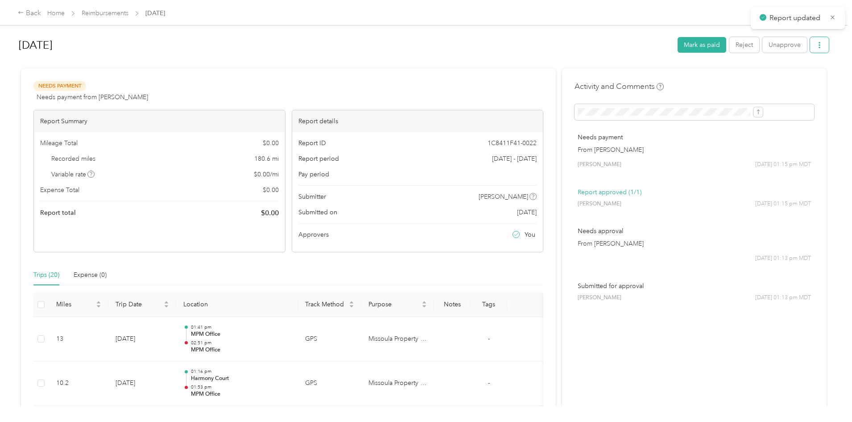
click at [810, 48] on button "button" at bounding box center [819, 45] width 19 height 16
click at [720, 79] on span "Download" at bounding box center [720, 77] width 29 height 9
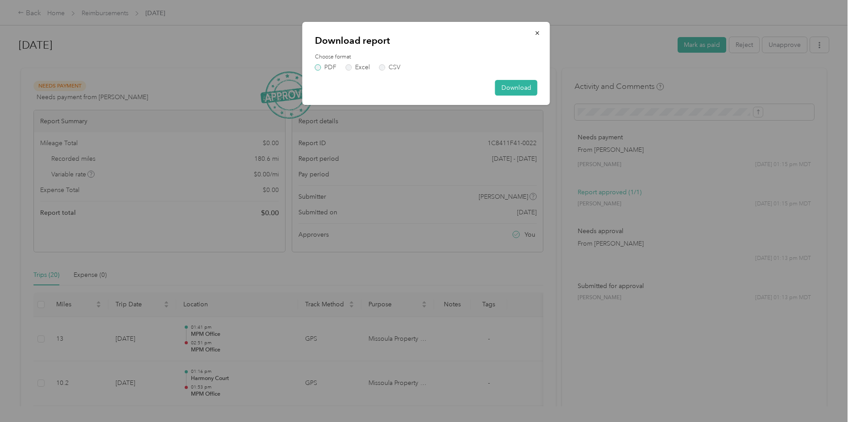
click at [325, 66] on label "PDF" at bounding box center [325, 67] width 21 height 6
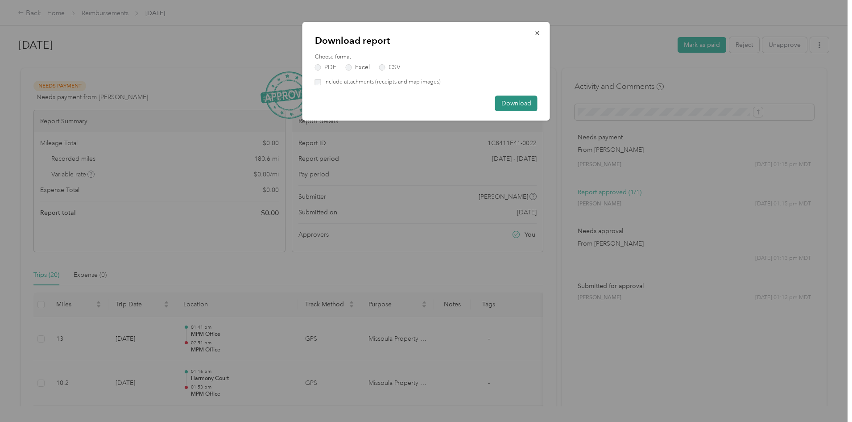
click at [508, 103] on button "Download" at bounding box center [516, 103] width 42 height 16
